Goal: Transaction & Acquisition: Subscribe to service/newsletter

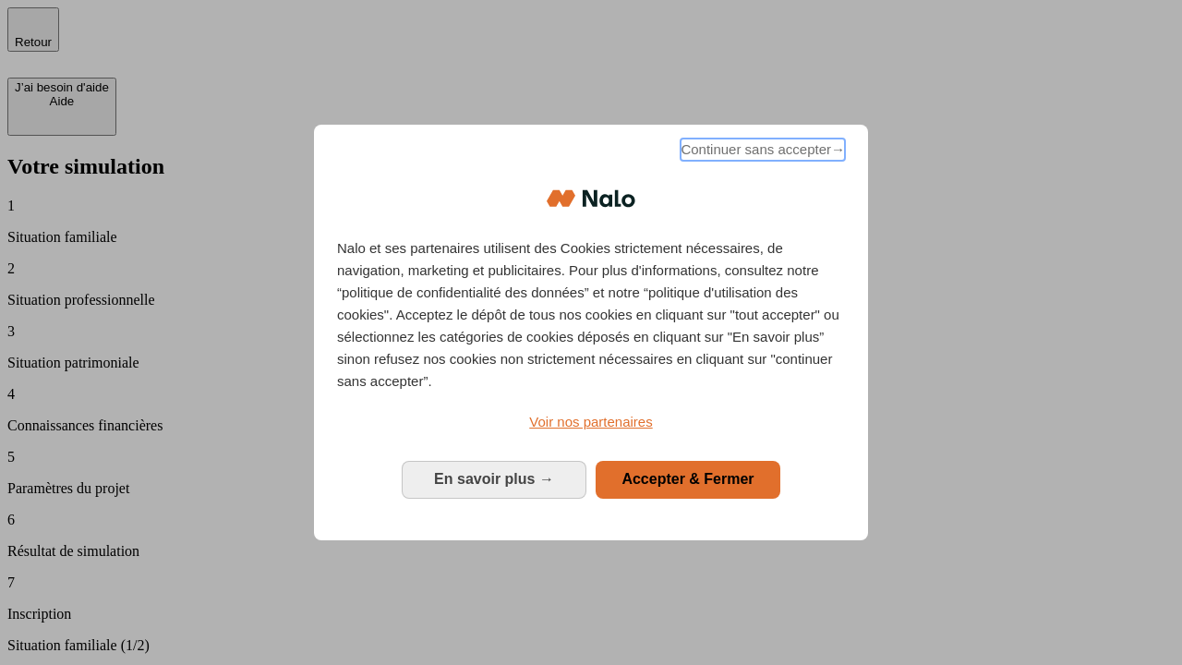
click at [761, 152] on span "Continuer sans accepter →" at bounding box center [762, 149] width 164 height 22
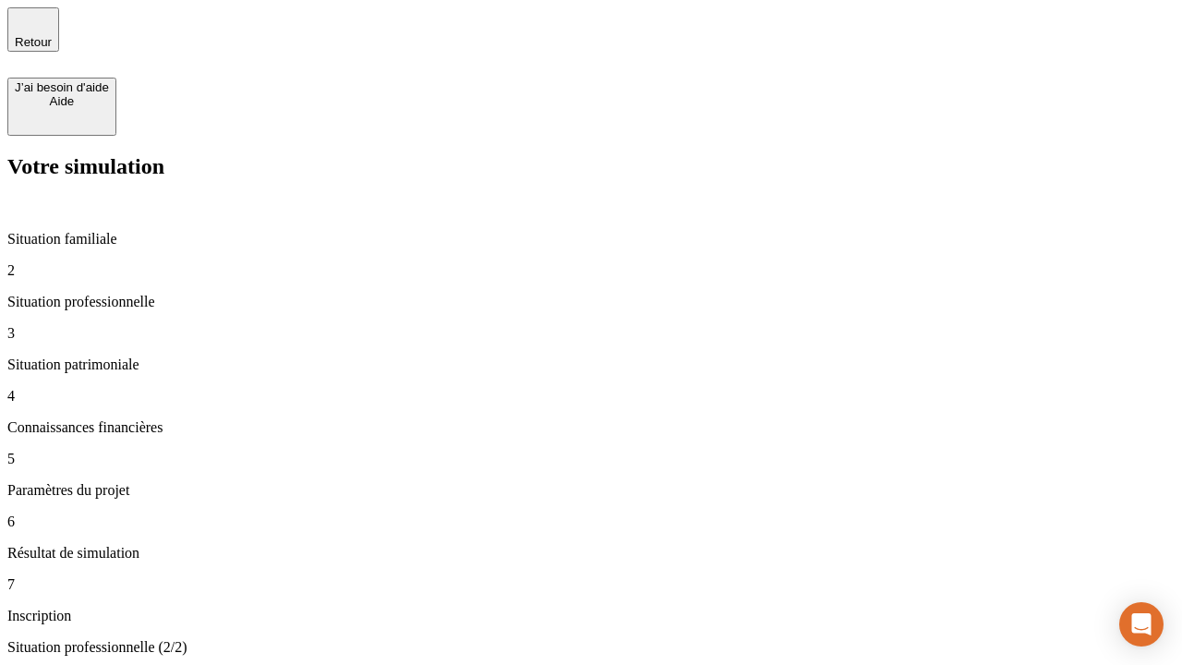
type input "30 000"
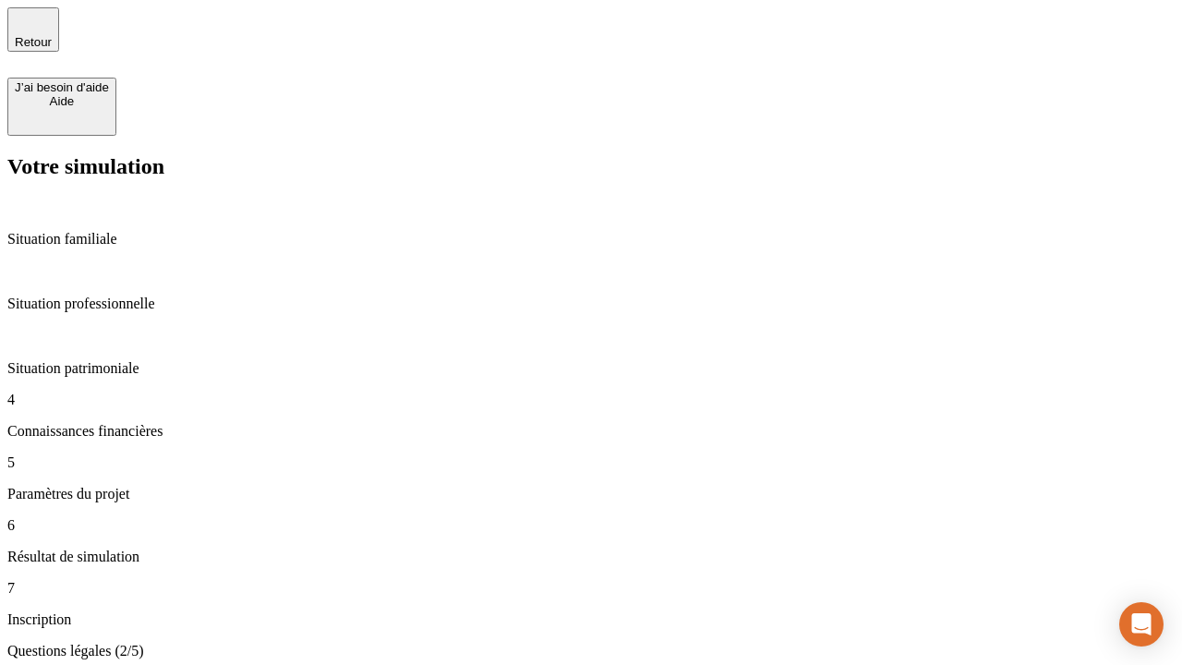
scroll to position [4, 0]
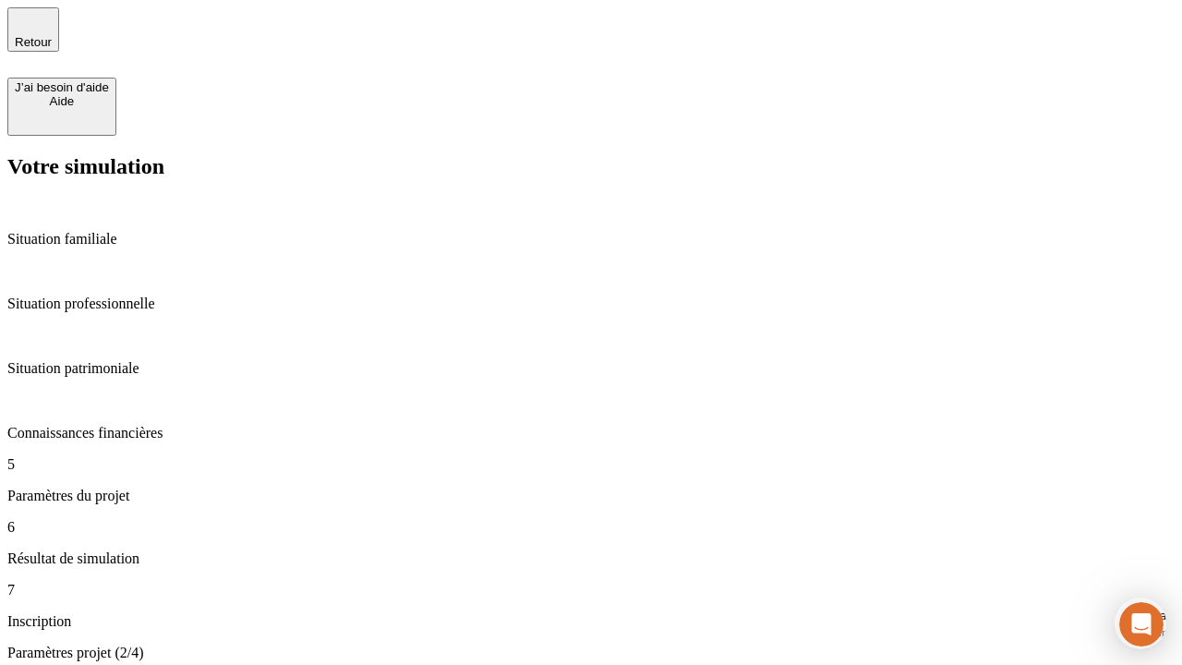
type input "25"
type input "1 000"
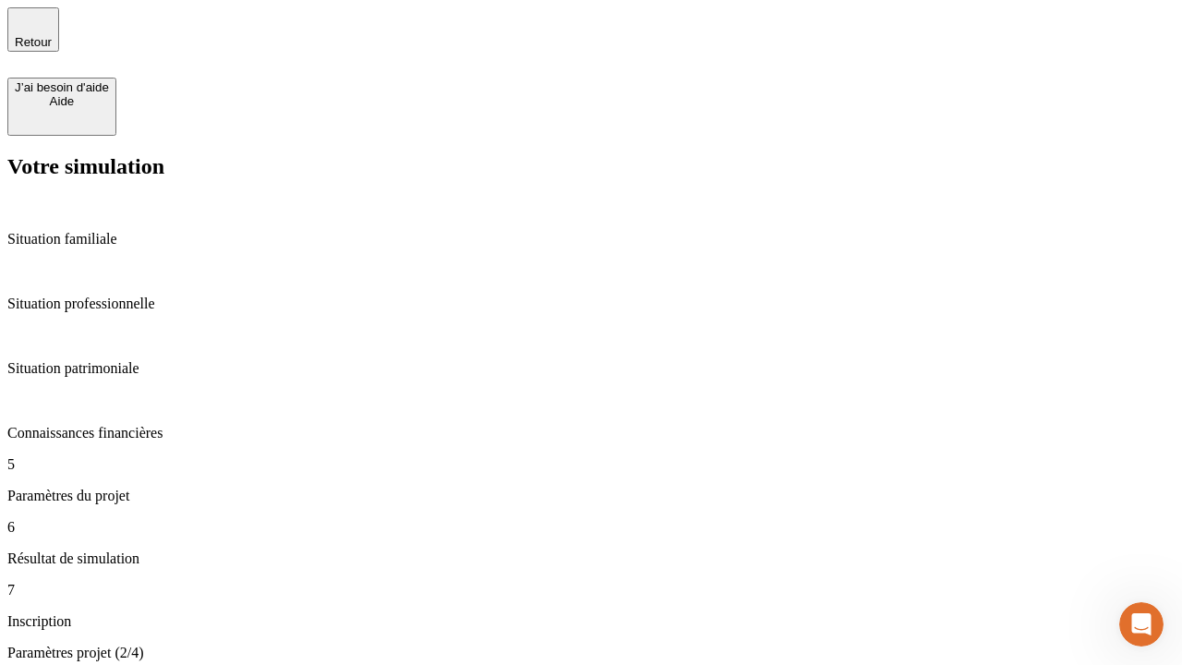
type input "640"
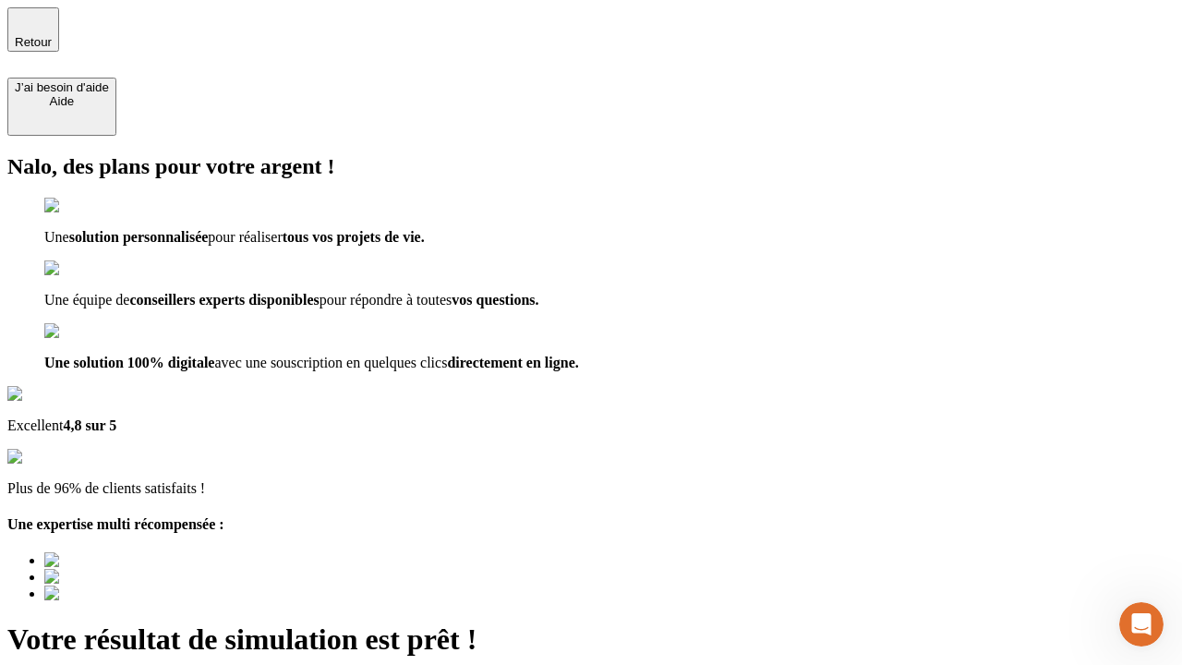
type input "[EMAIL_ADDRESS][PERSON_NAME][DOMAIN_NAME]"
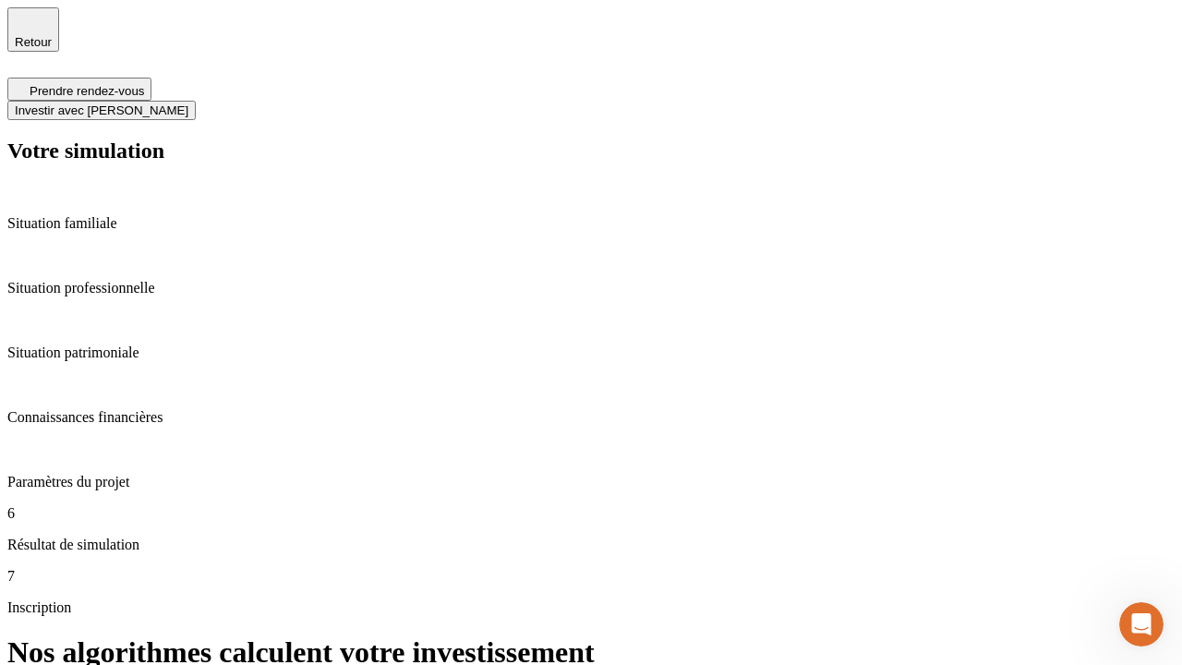
scroll to position [7, 0]
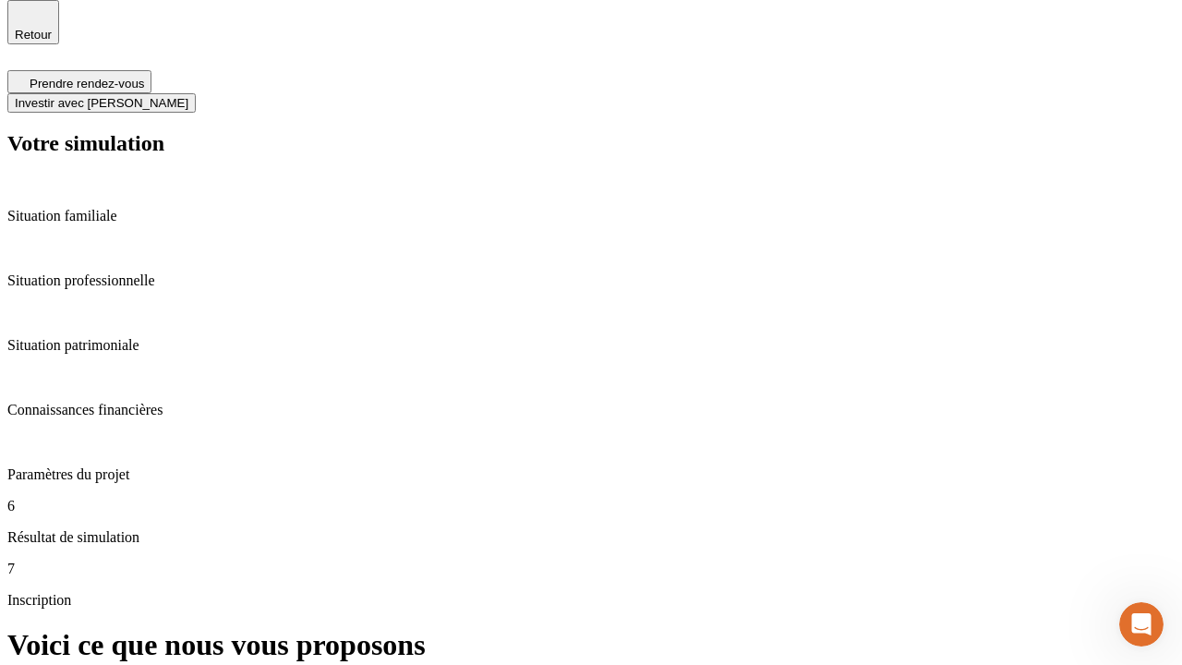
click at [188, 96] on span "Investir avec [PERSON_NAME]" at bounding box center [102, 103] width 174 height 14
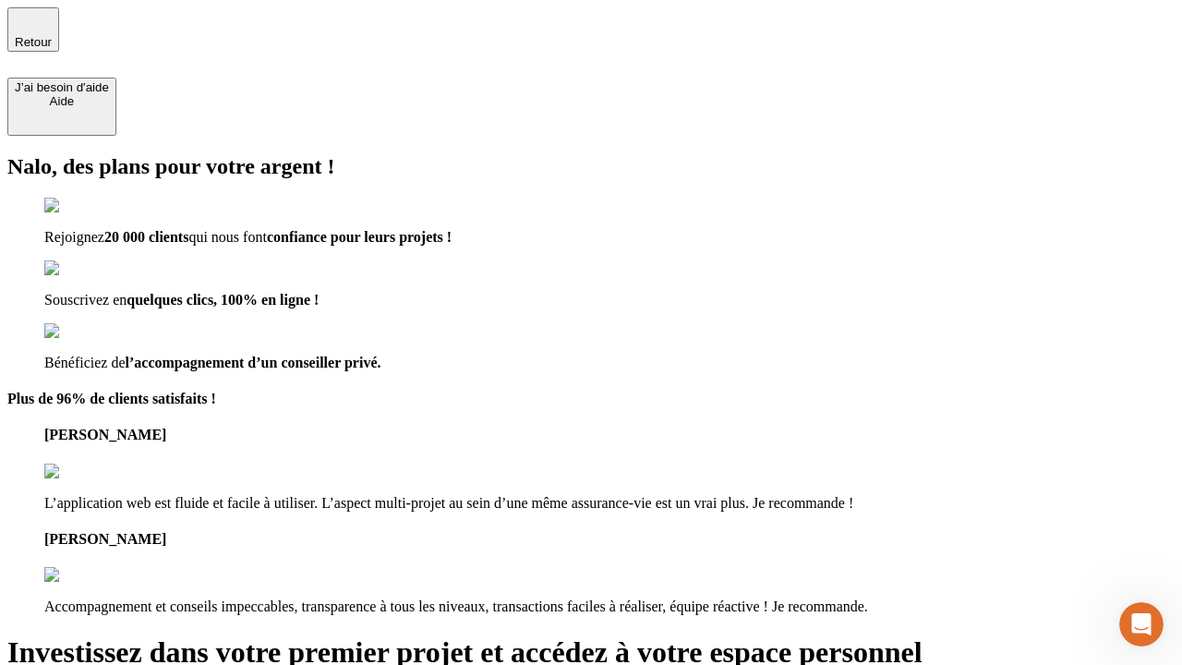
type input "[EMAIL_ADDRESS][PERSON_NAME][DOMAIN_NAME]"
